Goal: Transaction & Acquisition: Purchase product/service

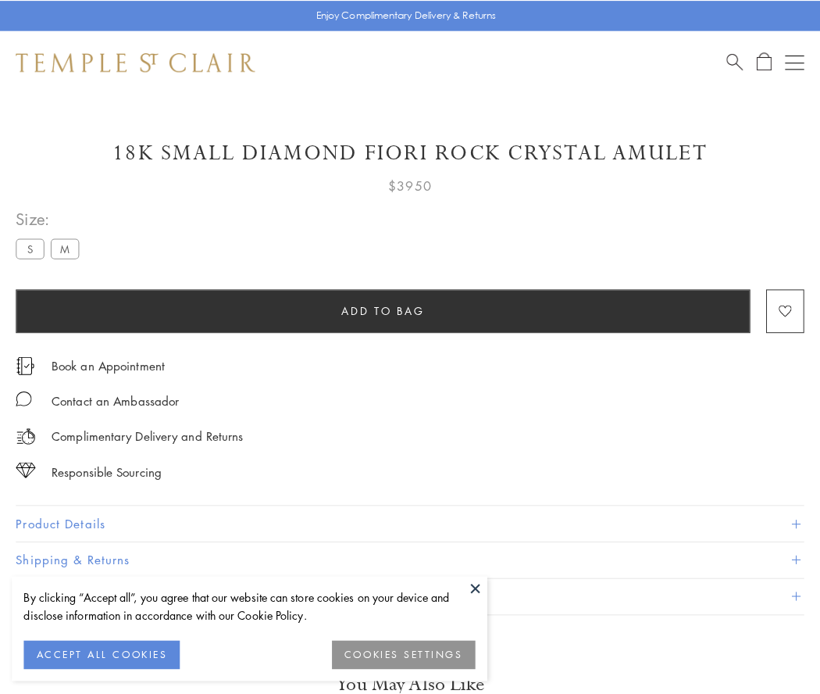
scroll to position [7, 0]
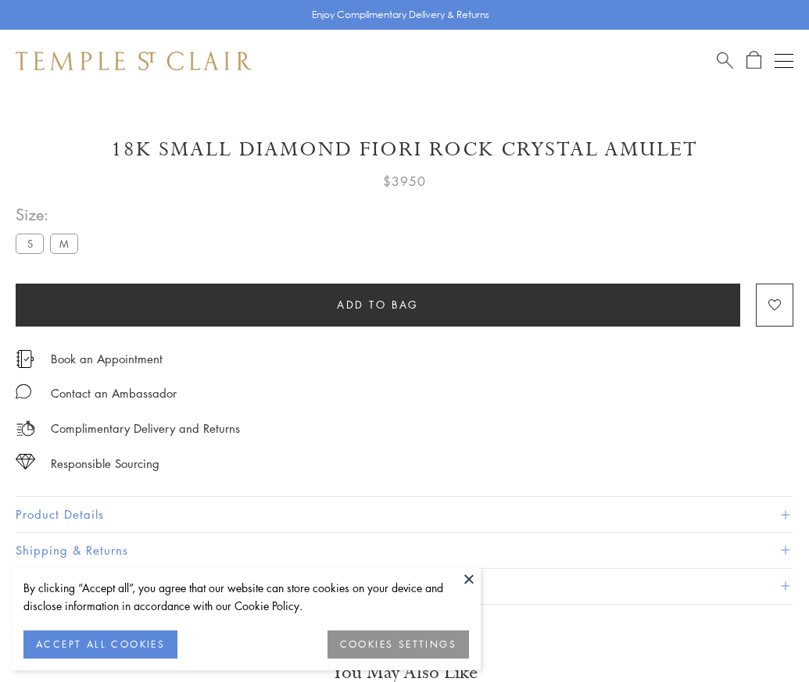
click at [377, 304] on span "Add to bag" at bounding box center [378, 304] width 82 height 17
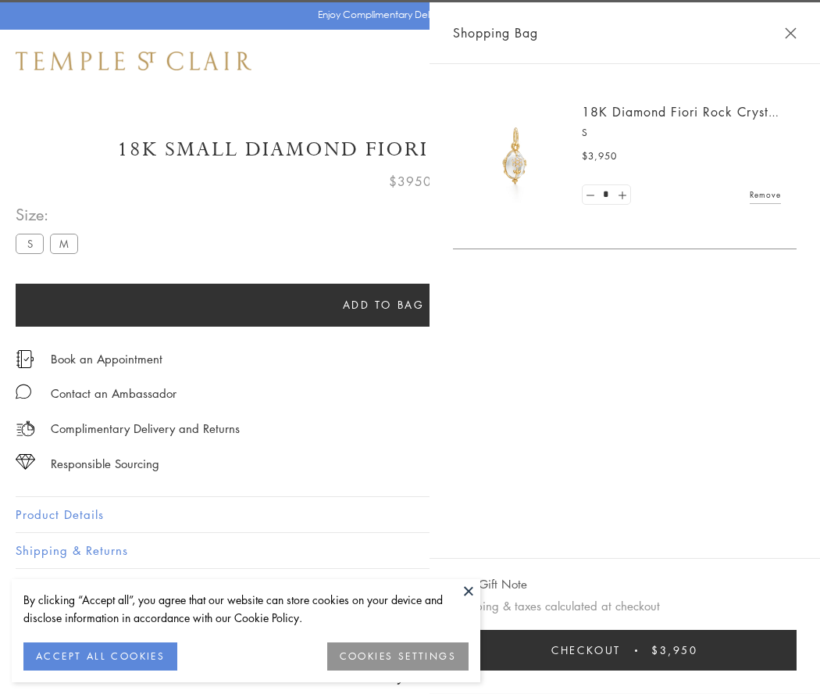
click at [664, 650] on button "Checkout $3,950" at bounding box center [625, 650] width 344 height 41
